Goal: Task Accomplishment & Management: Manage account settings

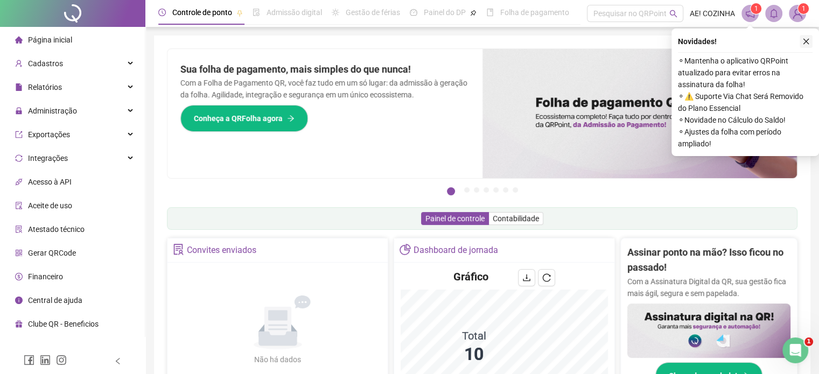
click at [807, 41] on icon "close" at bounding box center [806, 42] width 8 height 8
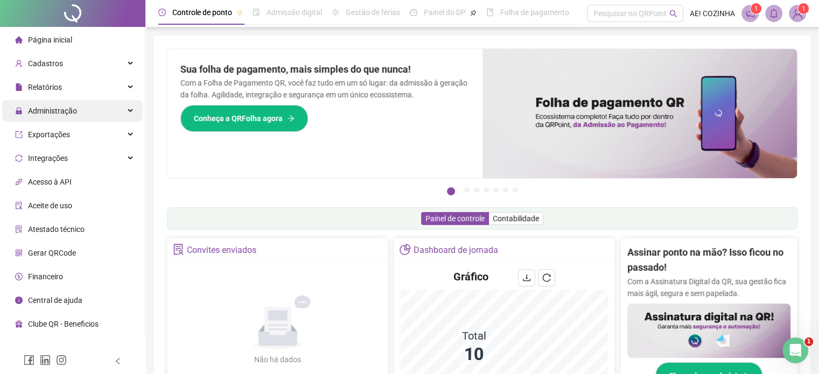
click at [89, 120] on div "Administração" at bounding box center [72, 111] width 141 height 22
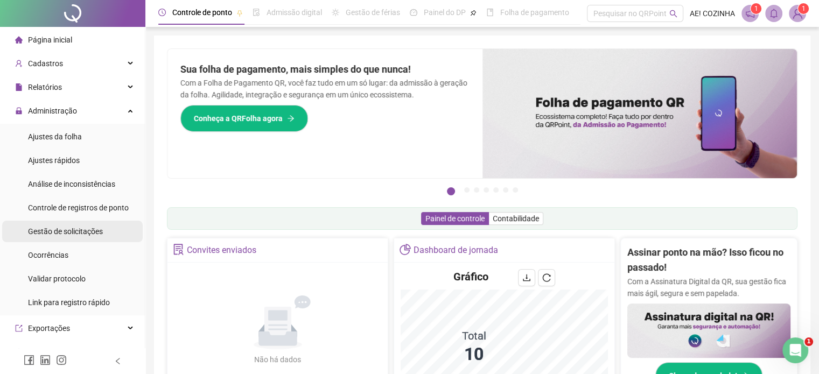
click at [65, 239] on div "Gestão de solicitações" at bounding box center [65, 232] width 75 height 22
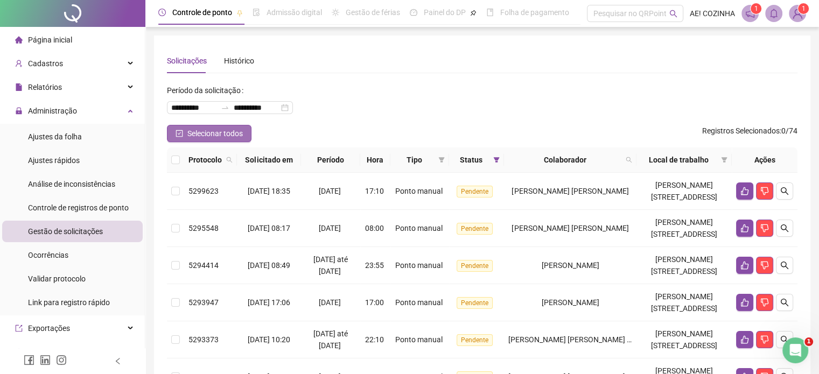
click at [226, 139] on span "Selecionar todos" at bounding box center [214, 134] width 55 height 12
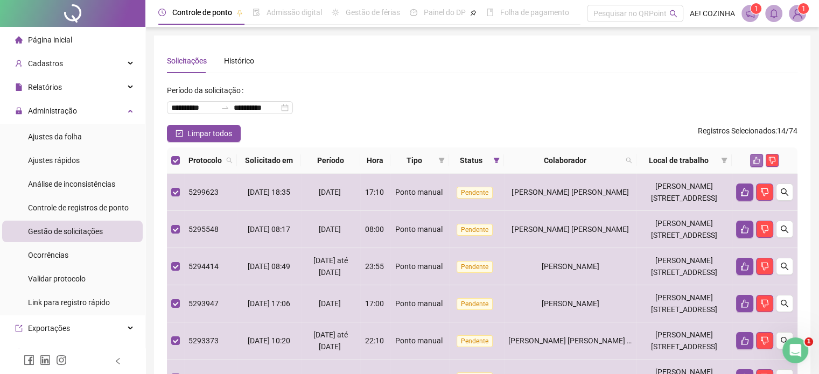
click at [754, 163] on icon "like" at bounding box center [756, 160] width 7 height 7
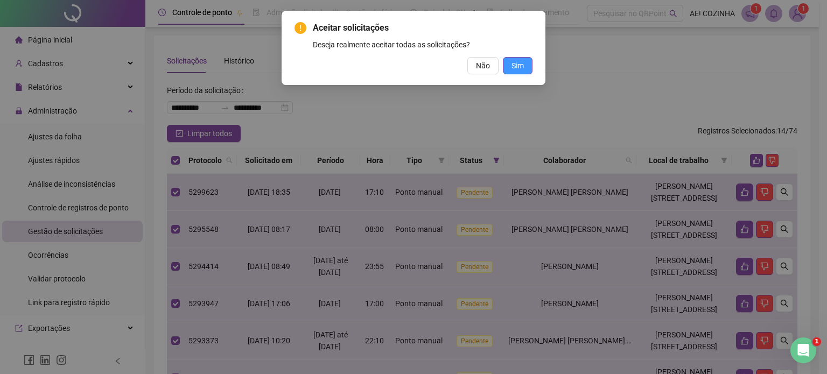
click at [518, 68] on span "Sim" at bounding box center [518, 66] width 12 height 12
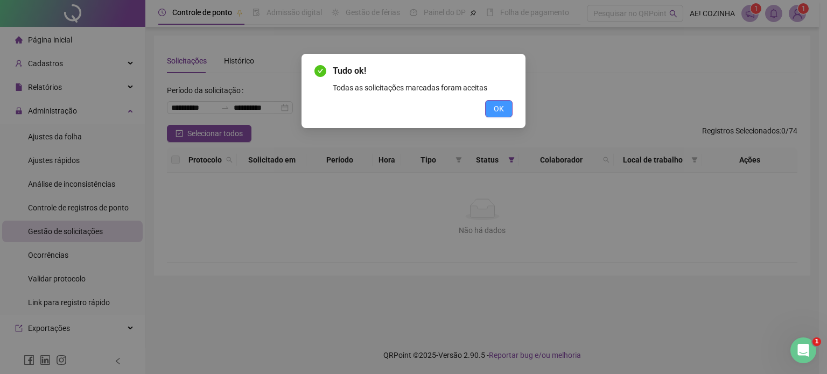
click at [498, 111] on span "OK" at bounding box center [499, 109] width 10 height 12
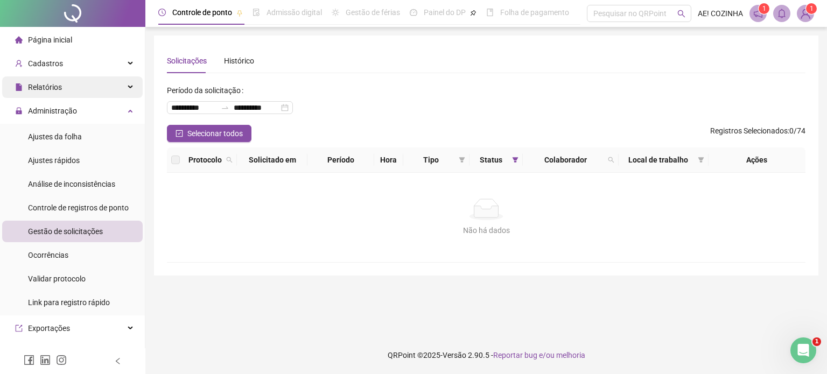
click at [85, 86] on div "Relatórios" at bounding box center [72, 87] width 141 height 22
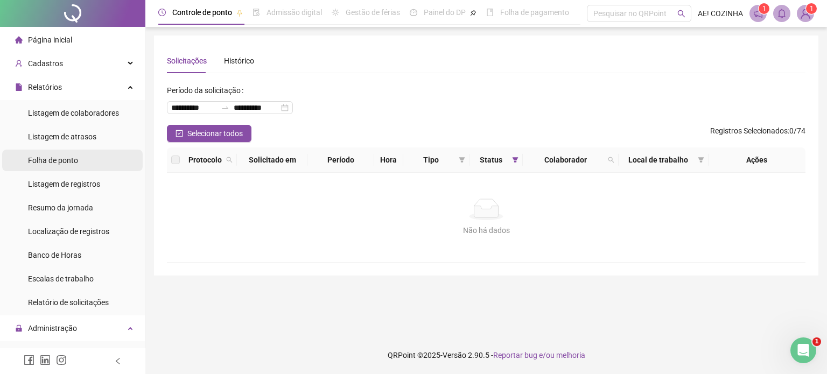
click at [84, 158] on li "Folha de ponto" at bounding box center [72, 161] width 141 height 22
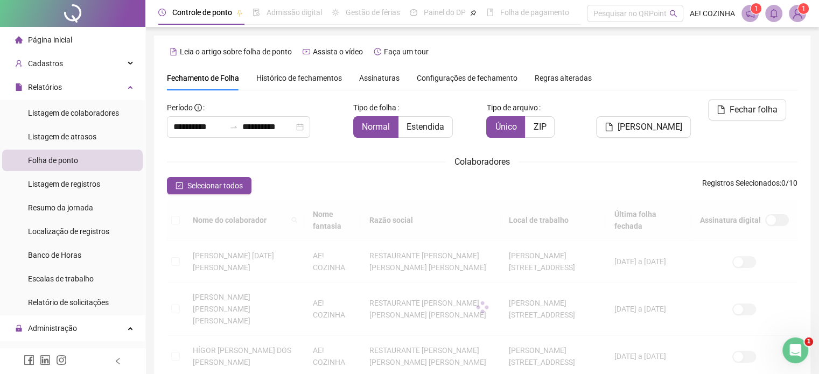
scroll to position [33, 0]
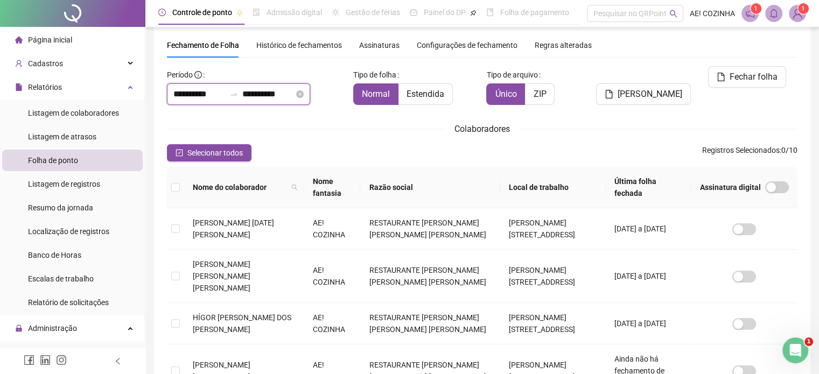
click at [222, 99] on input "**********" at bounding box center [199, 94] width 52 height 13
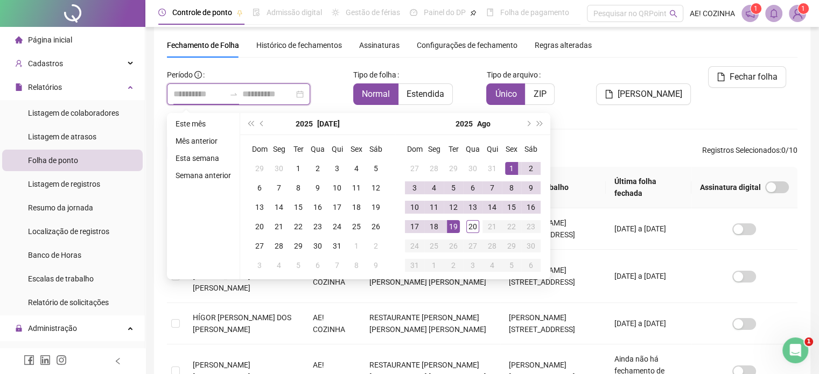
type input "**********"
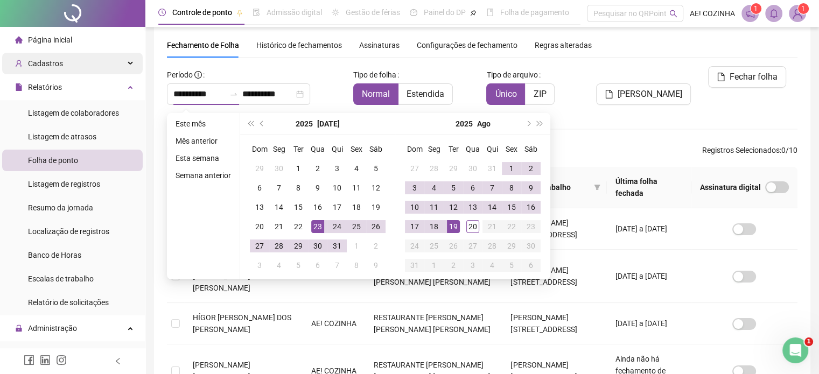
click at [90, 70] on div "Cadastros" at bounding box center [72, 64] width 141 height 22
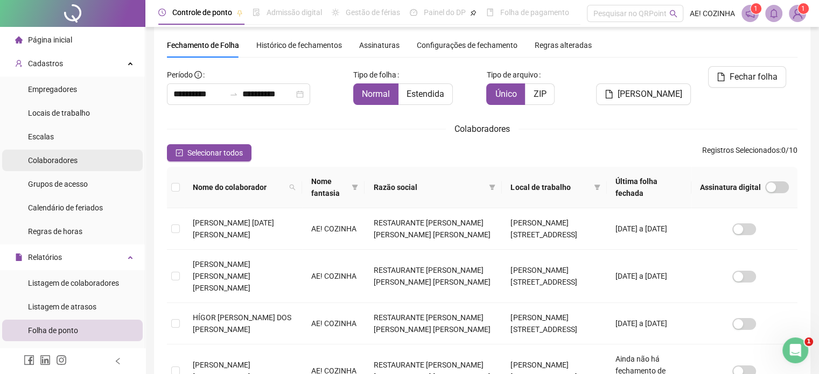
click at [79, 160] on li "Colaboradores" at bounding box center [72, 161] width 141 height 22
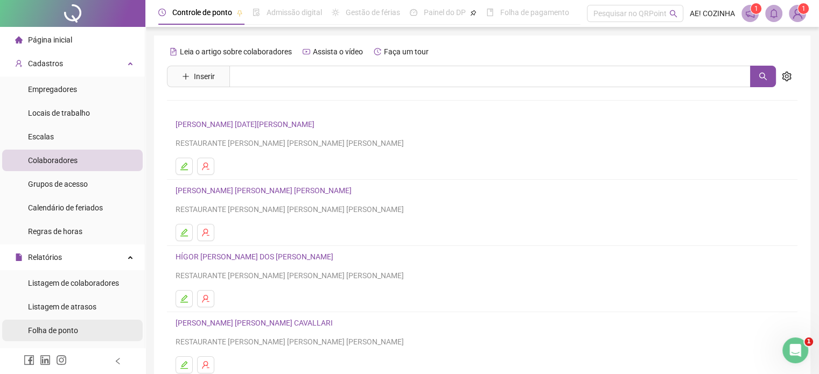
drag, startPoint x: 94, startPoint y: 335, endPoint x: 98, endPoint y: 341, distance: 6.9
click at [95, 338] on li "Folha de ponto" at bounding box center [72, 331] width 141 height 22
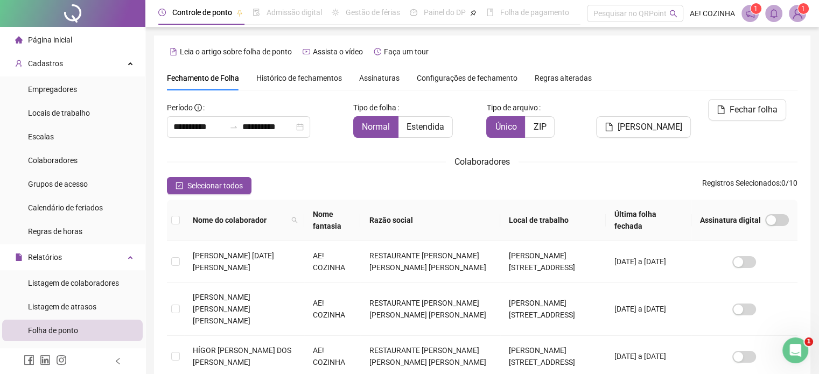
scroll to position [33, 0]
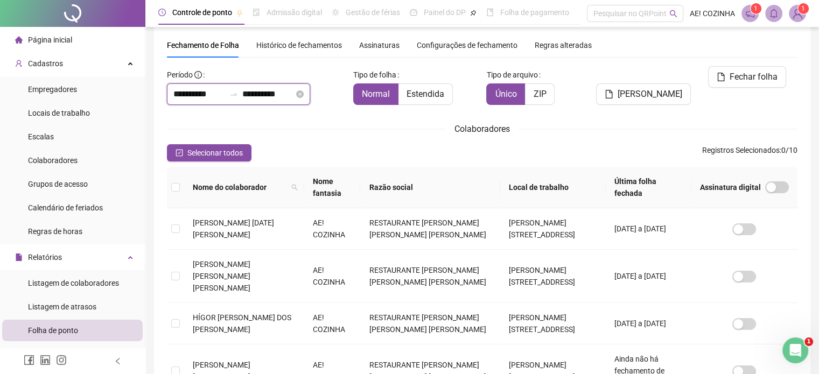
click at [222, 92] on input "**********" at bounding box center [199, 94] width 52 height 13
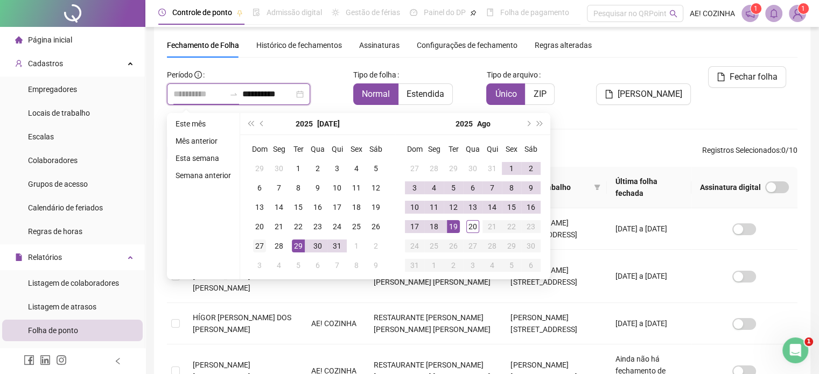
type input "**********"
drag, startPoint x: 256, startPoint y: 246, endPoint x: 429, endPoint y: 236, distance: 173.6
click at [256, 245] on div "27" at bounding box center [259, 246] width 13 height 13
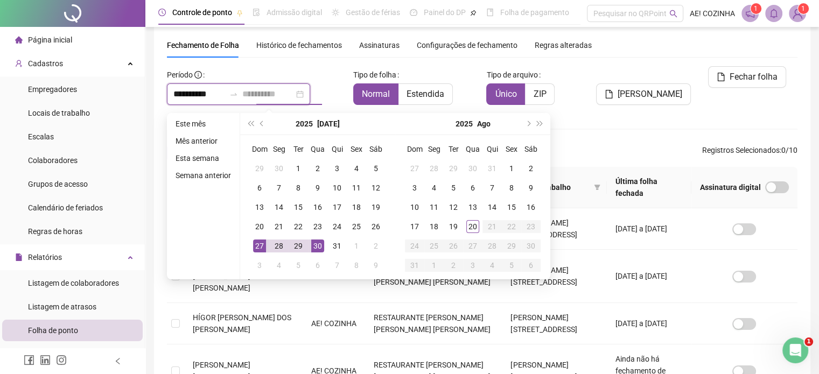
type input "**********"
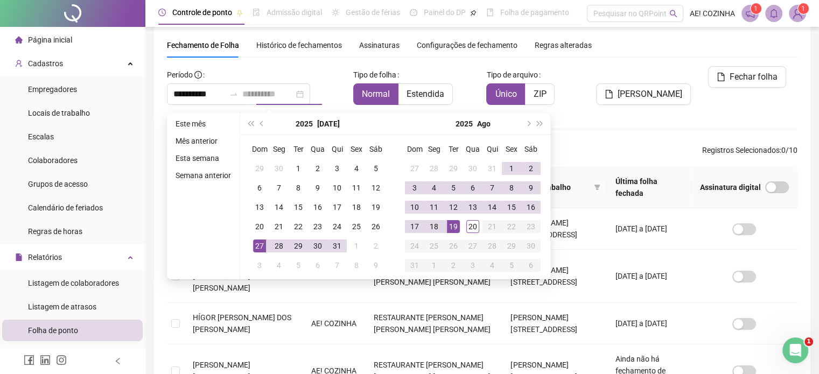
click at [452, 228] on div "19" at bounding box center [453, 226] width 13 height 13
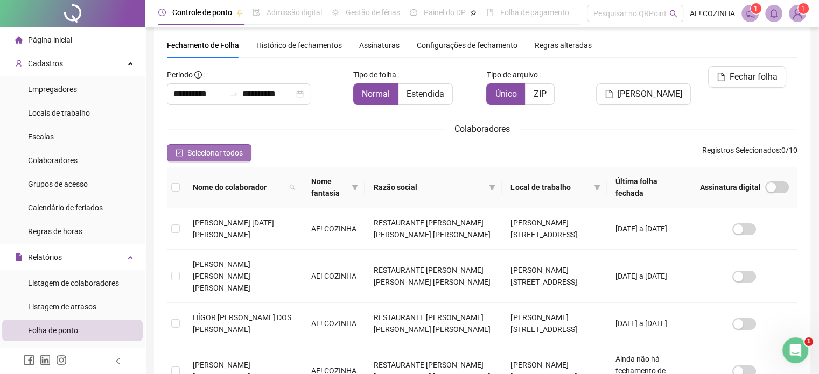
click at [189, 150] on span "Selecionar todos" at bounding box center [214, 153] width 55 height 12
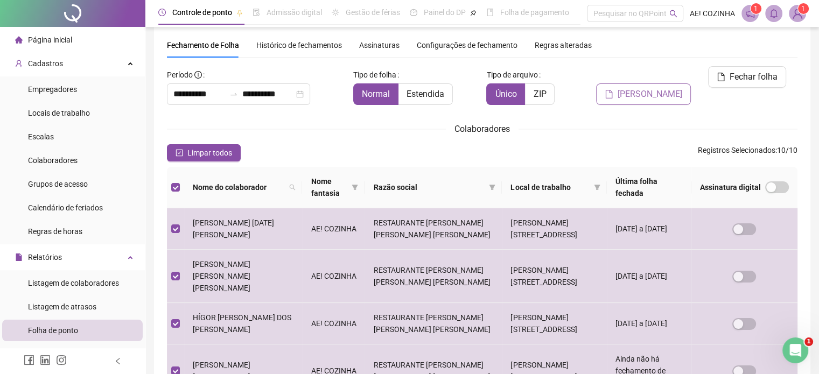
click at [661, 88] on span "[PERSON_NAME]" at bounding box center [650, 94] width 65 height 13
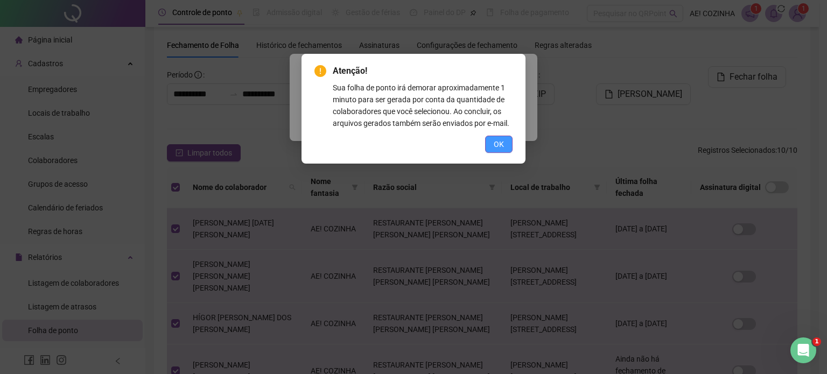
click at [504, 150] on button "OK" at bounding box center [498, 144] width 27 height 17
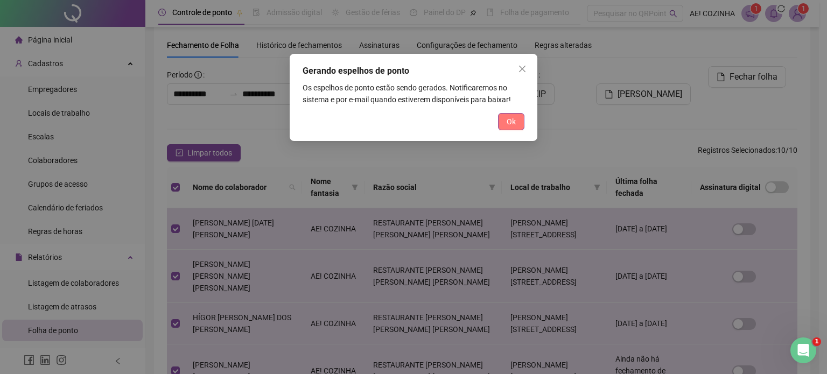
click at [508, 128] on button "Ok" at bounding box center [511, 121] width 26 height 17
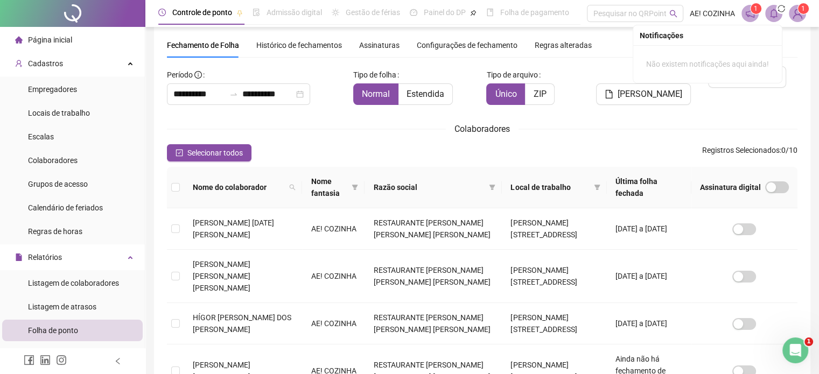
click at [777, 12] on span "sync" at bounding box center [781, 9] width 14 height 14
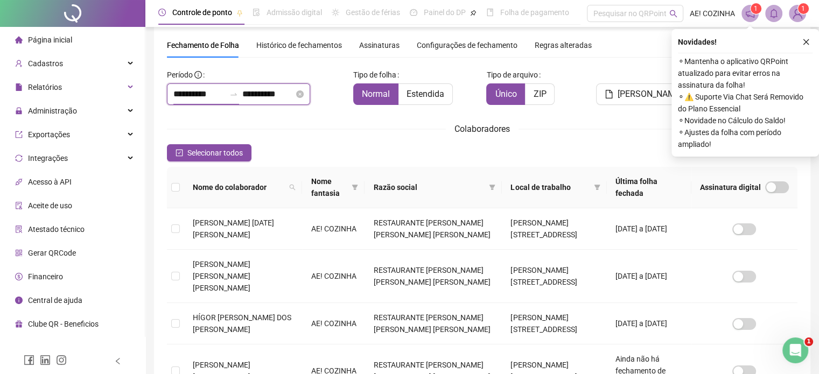
click at [209, 99] on input "**********" at bounding box center [199, 94] width 52 height 13
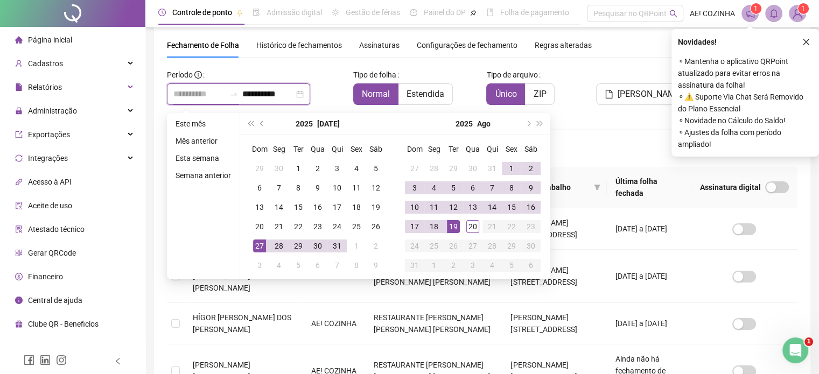
type input "**********"
click at [257, 245] on div "27" at bounding box center [259, 246] width 13 height 13
type input "**********"
click at [456, 226] on div "19" at bounding box center [453, 226] width 13 height 13
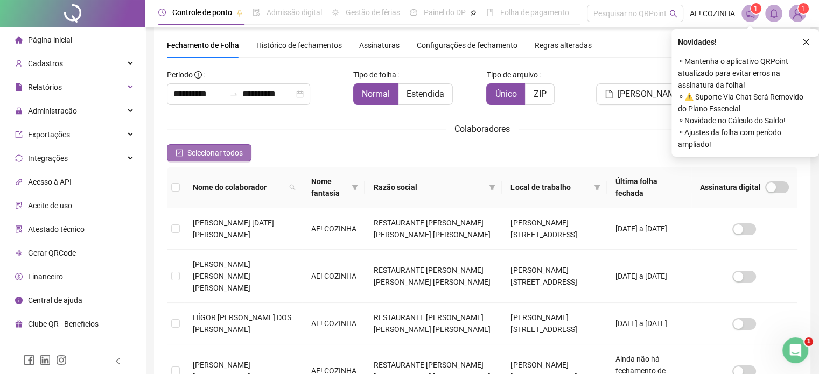
click at [233, 158] on span "Selecionar todos" at bounding box center [214, 153] width 55 height 12
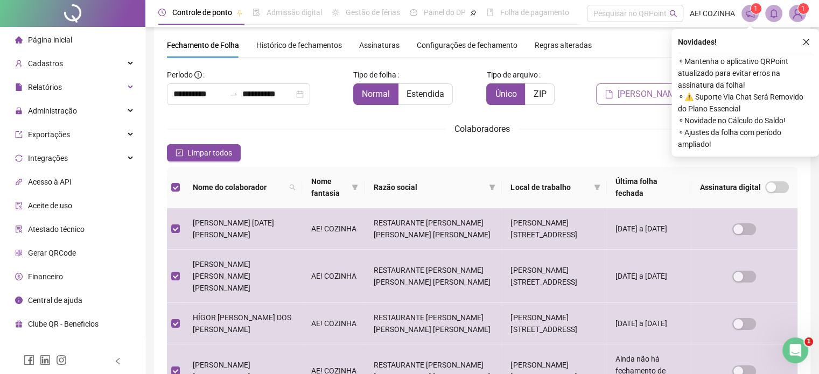
click at [627, 83] on button "[PERSON_NAME]" at bounding box center [643, 94] width 95 height 22
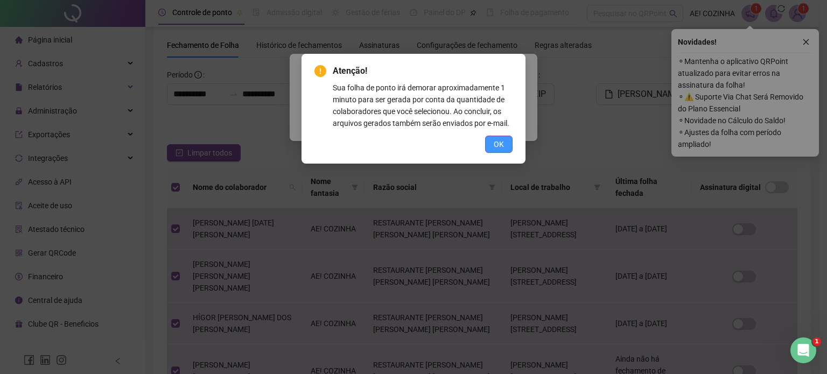
click at [504, 147] on span "OK" at bounding box center [499, 144] width 10 height 12
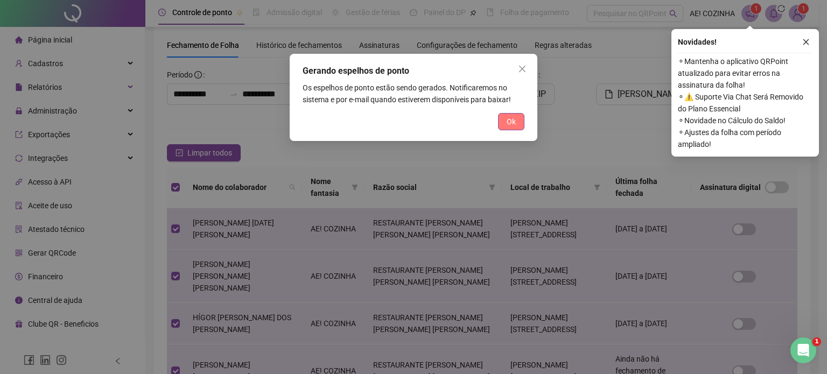
click at [509, 128] on button "Ok" at bounding box center [511, 121] width 26 height 17
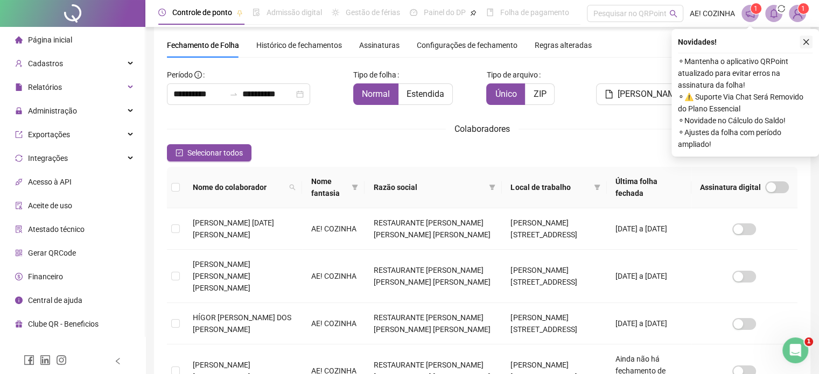
click at [803, 43] on icon "close" at bounding box center [806, 42] width 8 height 8
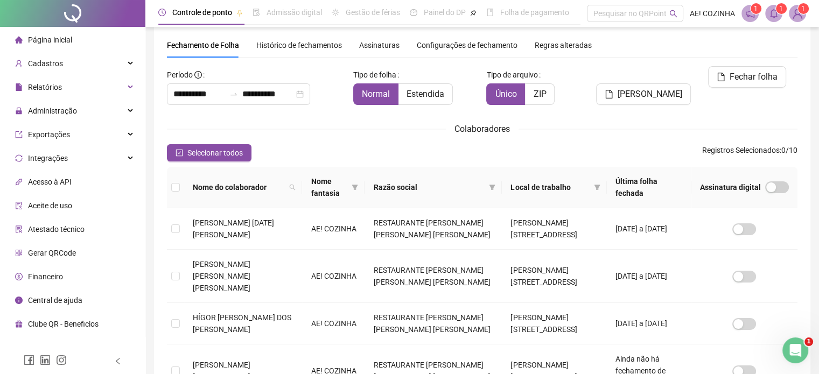
drag, startPoint x: 773, startPoint y: 10, endPoint x: 774, endPoint y: 32, distance: 21.6
click at [774, 11] on icon "bell" at bounding box center [774, 14] width 10 height 10
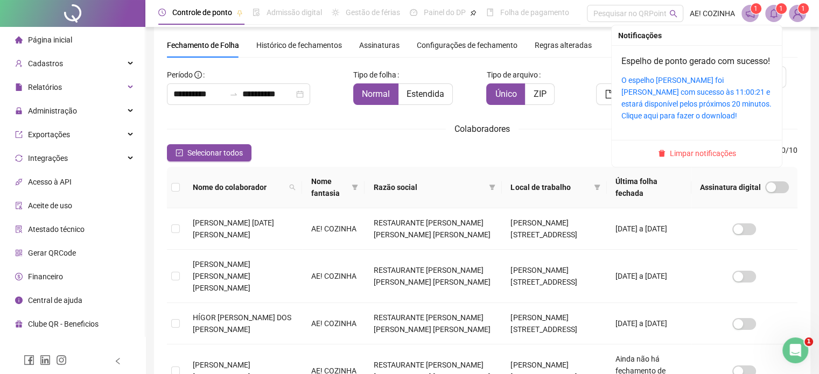
click at [680, 122] on div "O espelho de ponto foi gerado com sucesso às 11:00:21 e estará disponível pelos…" at bounding box center [696, 97] width 151 height 47
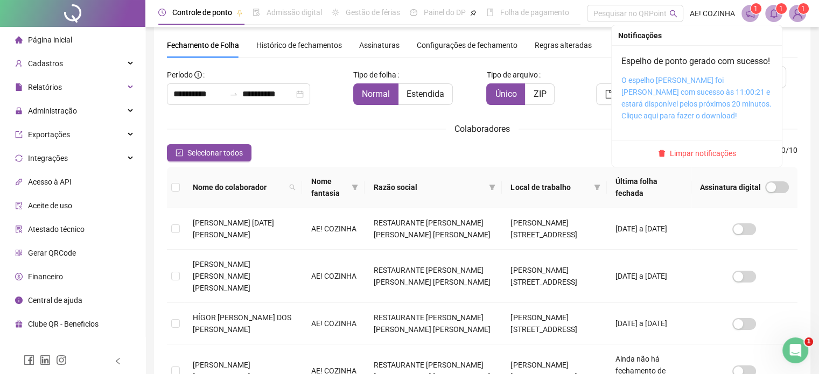
click at [676, 116] on link "O espelho de ponto foi gerado com sucesso às 11:00:21 e estará disponível pelos…" at bounding box center [696, 98] width 150 height 44
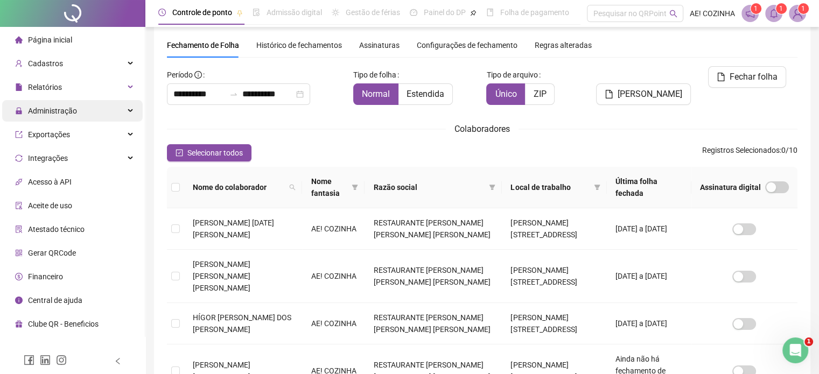
click at [84, 107] on div "Administração" at bounding box center [72, 111] width 141 height 22
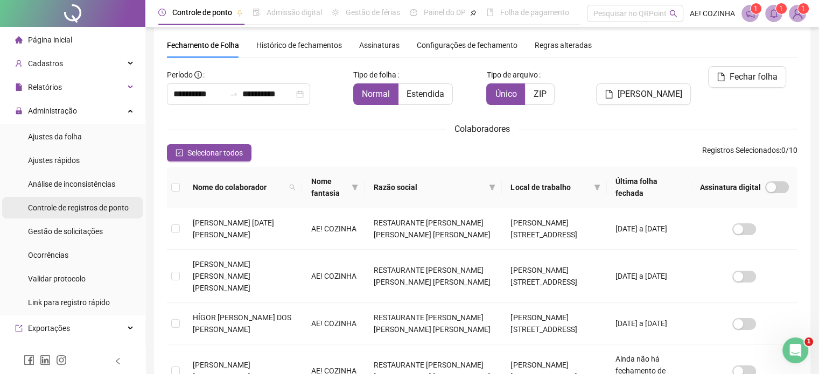
click at [73, 210] on span "Controle de registros de ponto" at bounding box center [78, 208] width 101 height 9
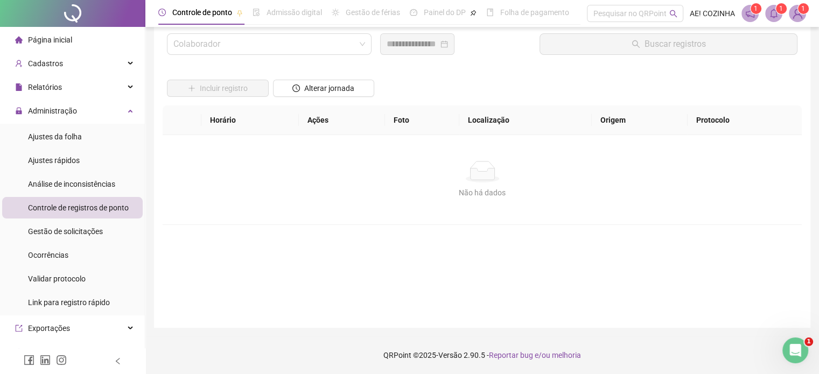
scroll to position [31, 0]
click at [353, 84] on span "Alterar jornada" at bounding box center [329, 89] width 50 height 12
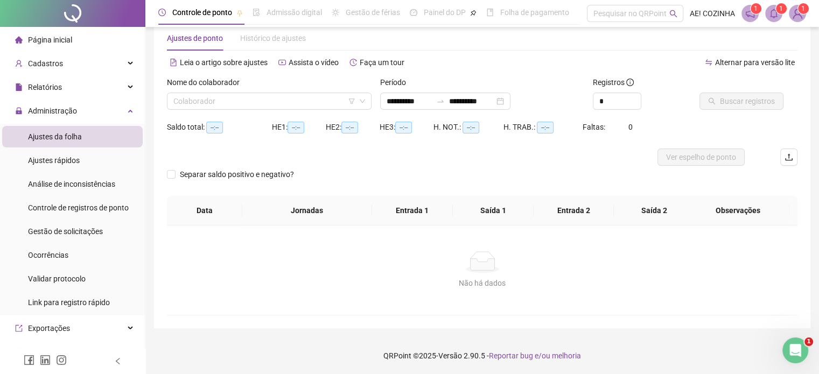
type input "**********"
click at [282, 107] on input "search" at bounding box center [264, 101] width 182 height 16
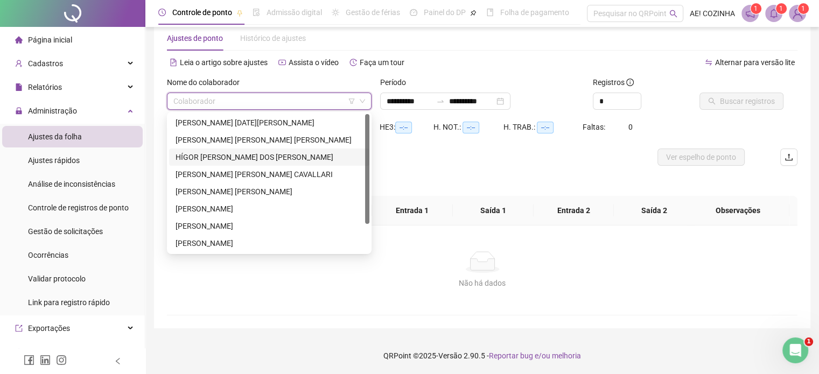
click at [277, 163] on div "HÍGOR [PERSON_NAME] DOS [PERSON_NAME]" at bounding box center [269, 157] width 200 height 17
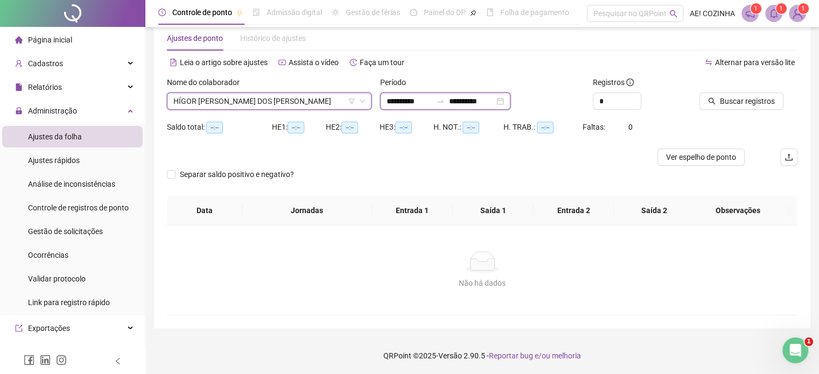
click at [419, 102] on input "**********" at bounding box center [409, 101] width 45 height 12
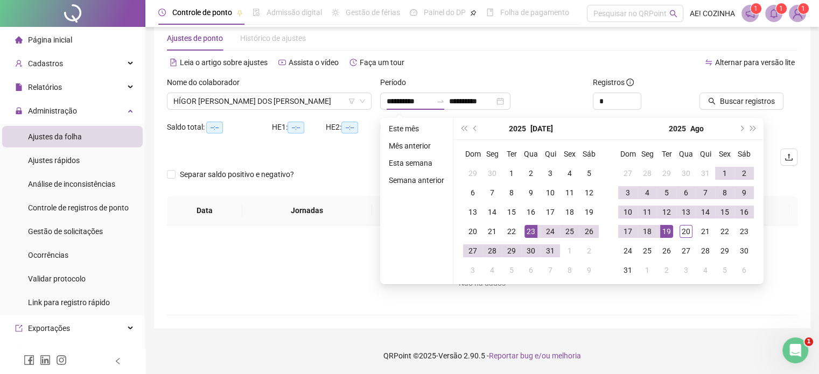
click at [599, 74] on div "Alternar para versão lite" at bounding box center [641, 67] width 316 height 17
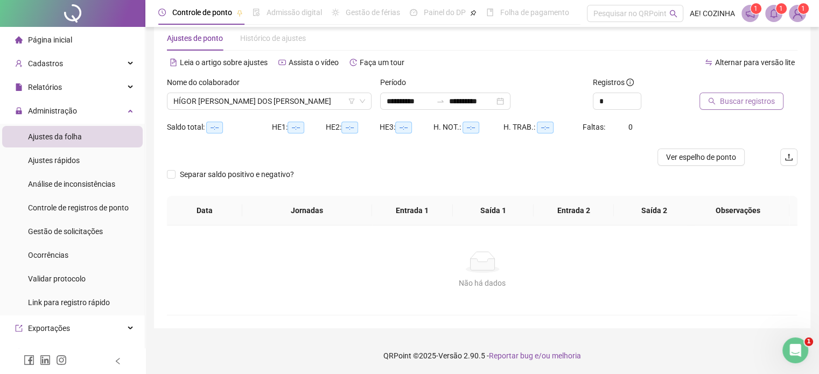
click at [779, 101] on button "Buscar registros" at bounding box center [742, 101] width 84 height 17
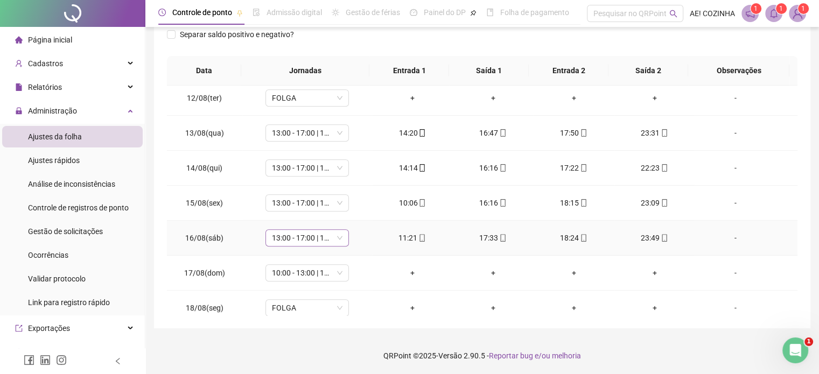
scroll to position [747, 0]
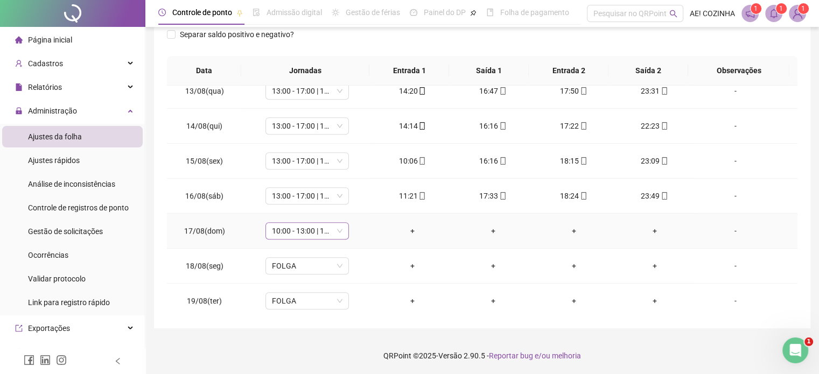
click at [331, 232] on span "10:00 - 13:00 | 14:00 - 19:00" at bounding box center [307, 231] width 71 height 16
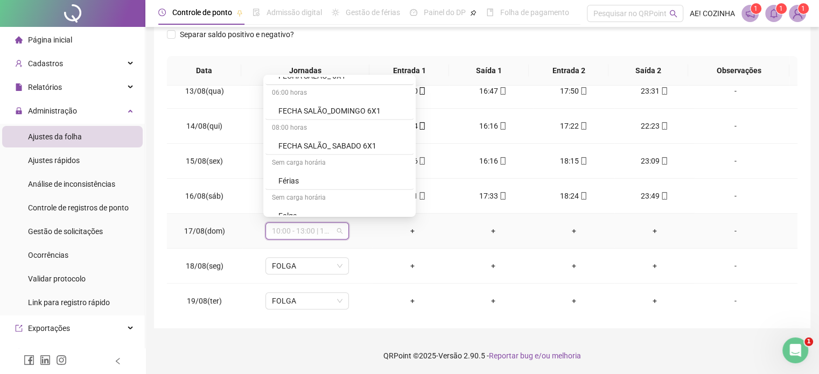
scroll to position [3285, 0]
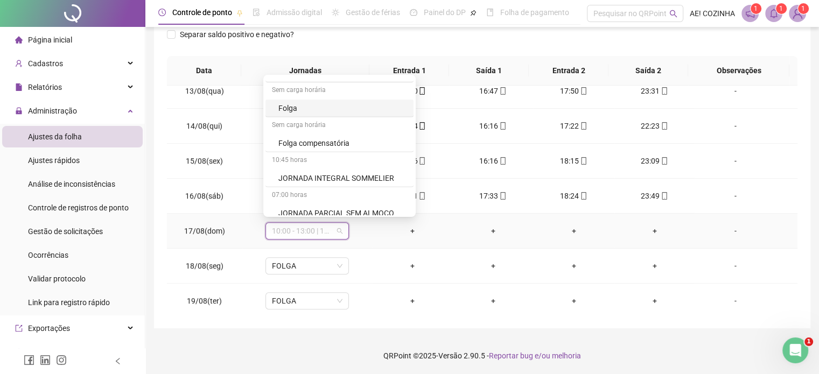
click at [292, 102] on div "Folga" at bounding box center [342, 108] width 129 height 12
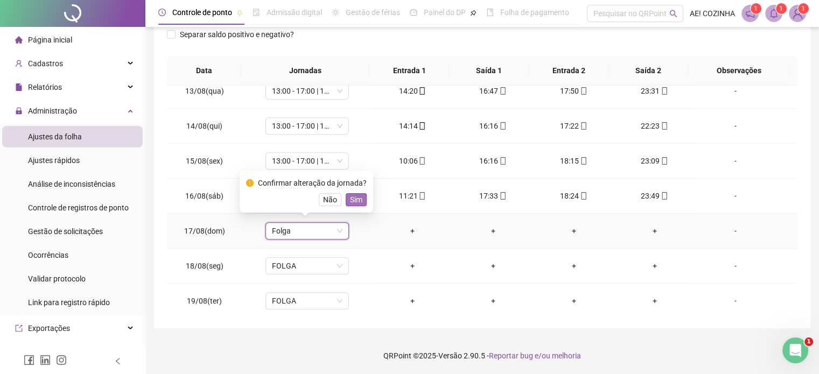
click at [350, 198] on span "Sim" at bounding box center [356, 200] width 12 height 12
